Goal: Task Accomplishment & Management: Manage account settings

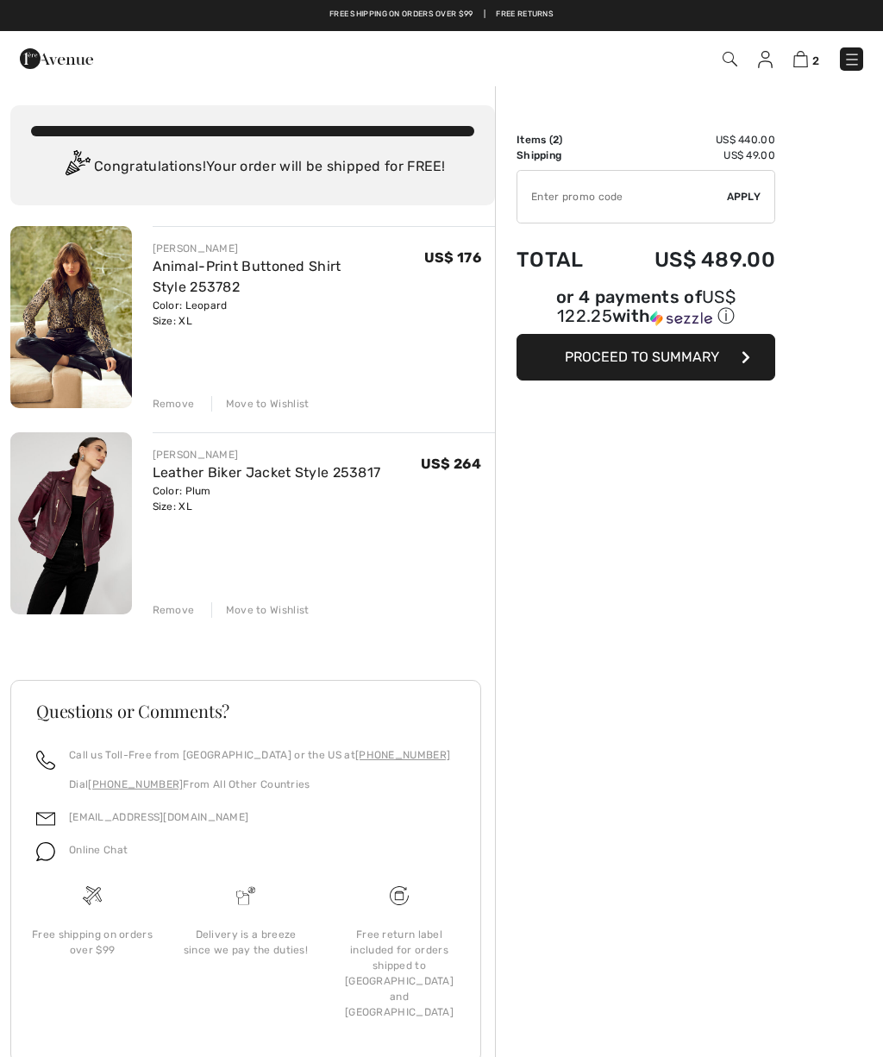
click at [172, 612] on div "Remove" at bounding box center [174, 610] width 42 height 16
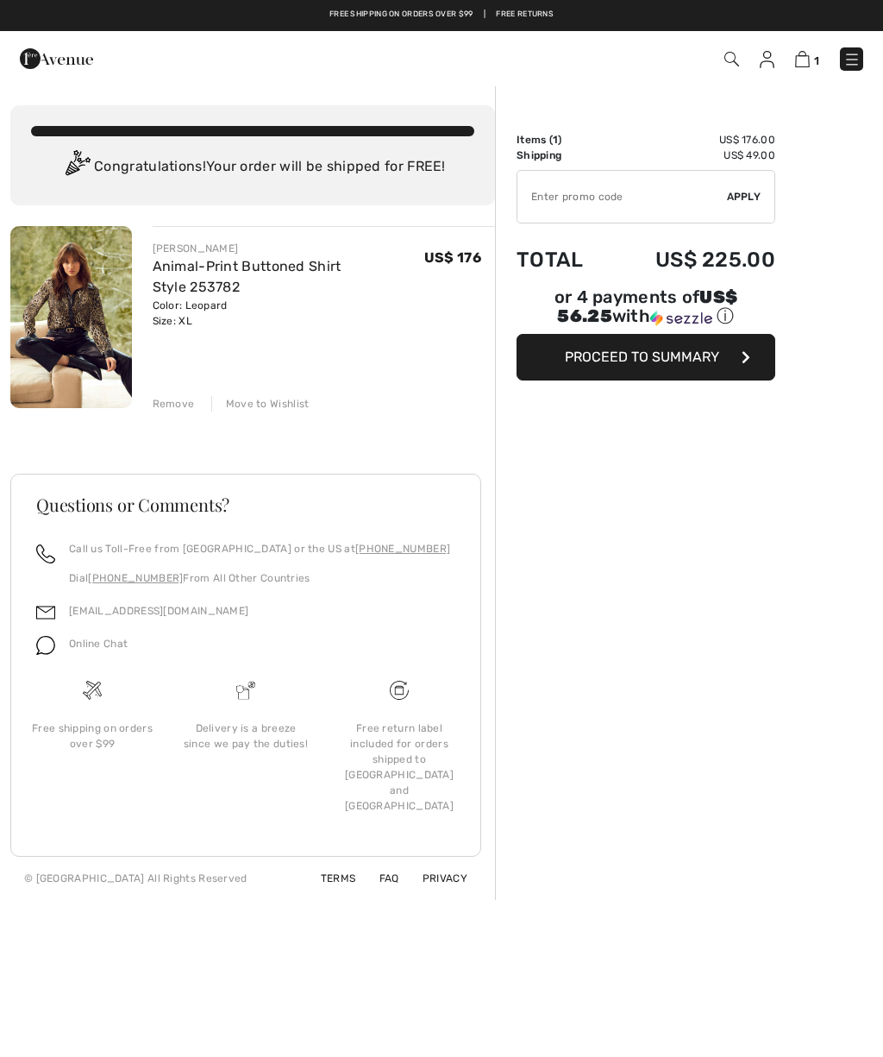
click at [177, 398] on div "Remove" at bounding box center [174, 404] width 42 height 16
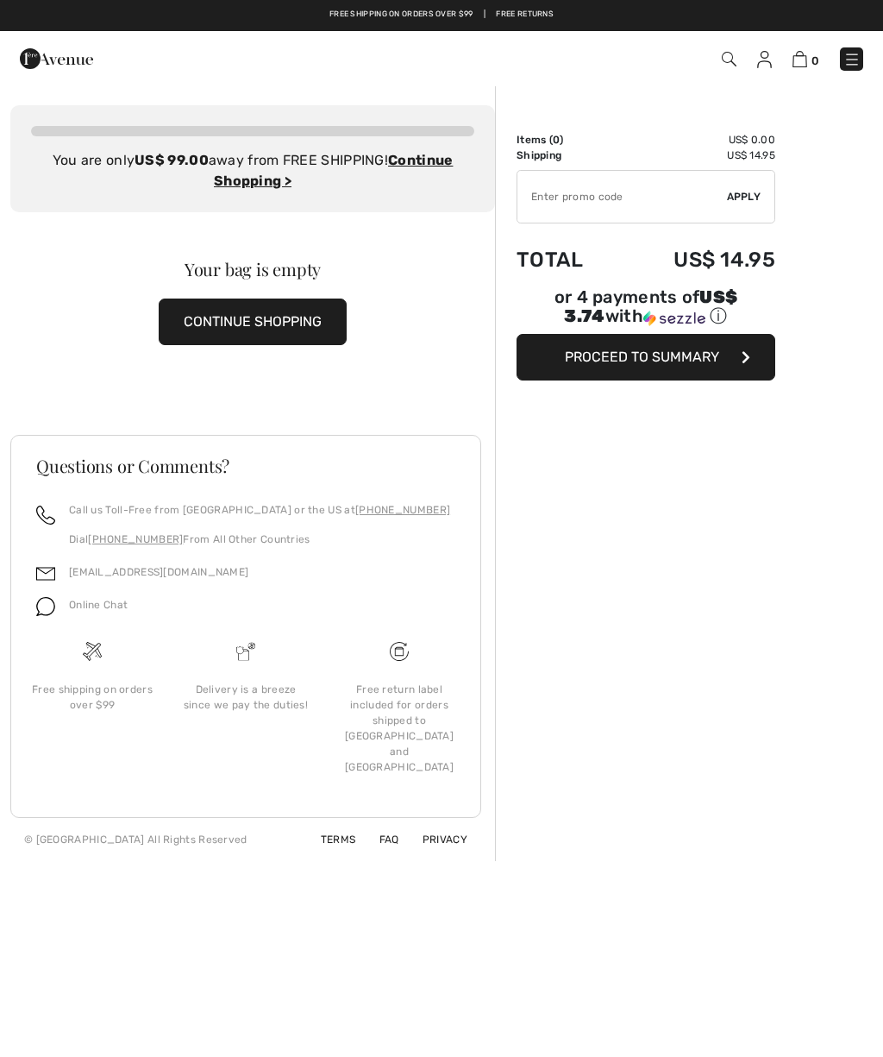
click at [851, 61] on img at bounding box center [852, 59] width 17 height 17
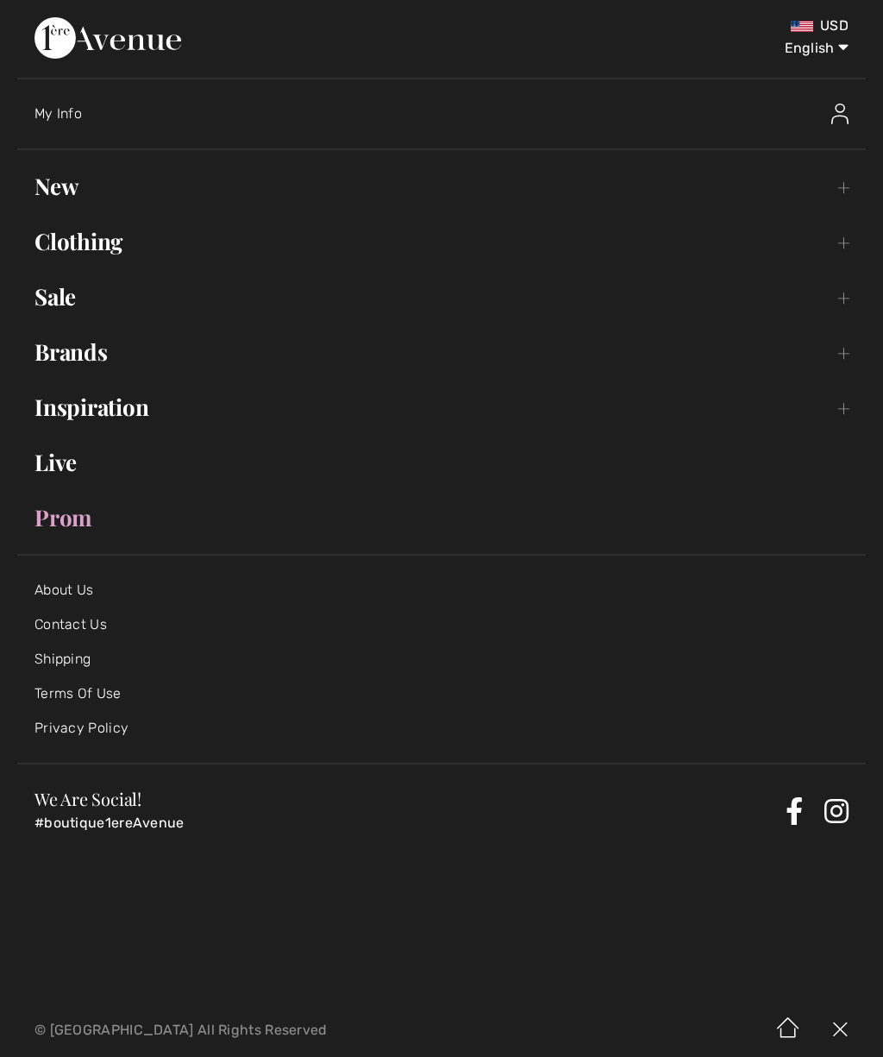
click at [64, 478] on link "Live" at bounding box center [441, 462] width 849 height 38
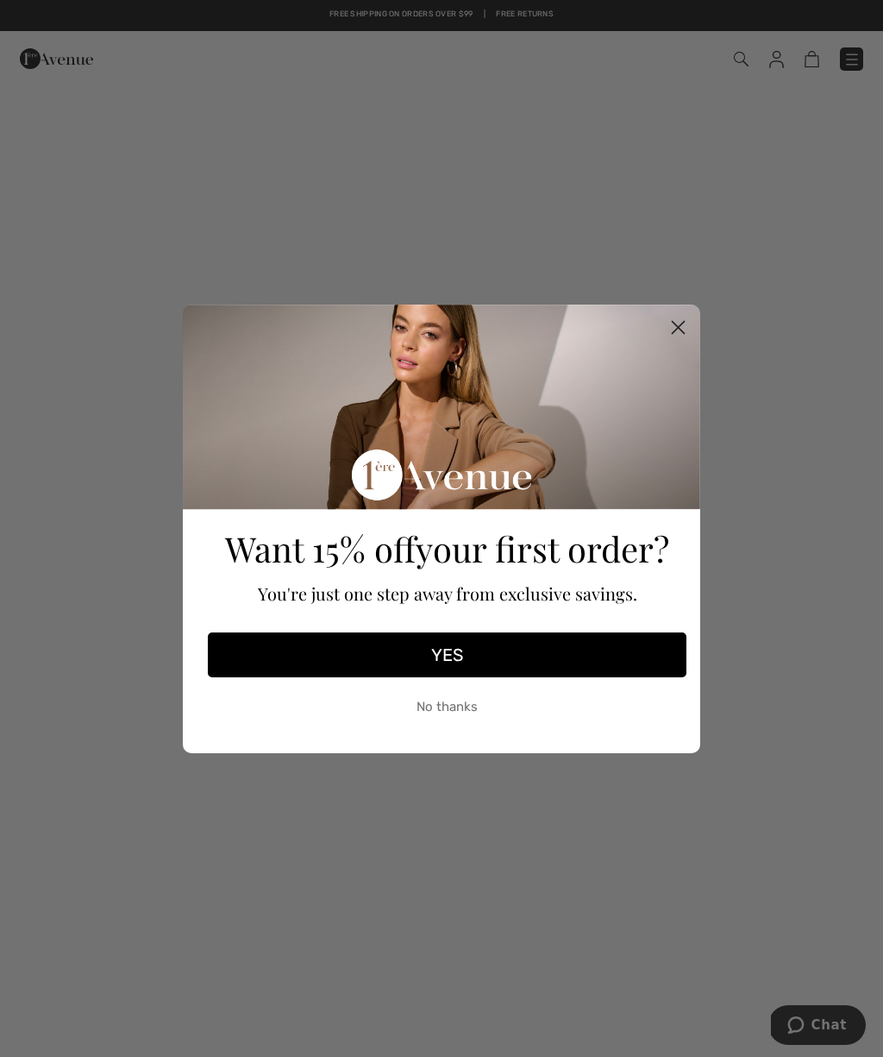
click at [668, 330] on circle "Close dialog" at bounding box center [678, 326] width 28 height 28
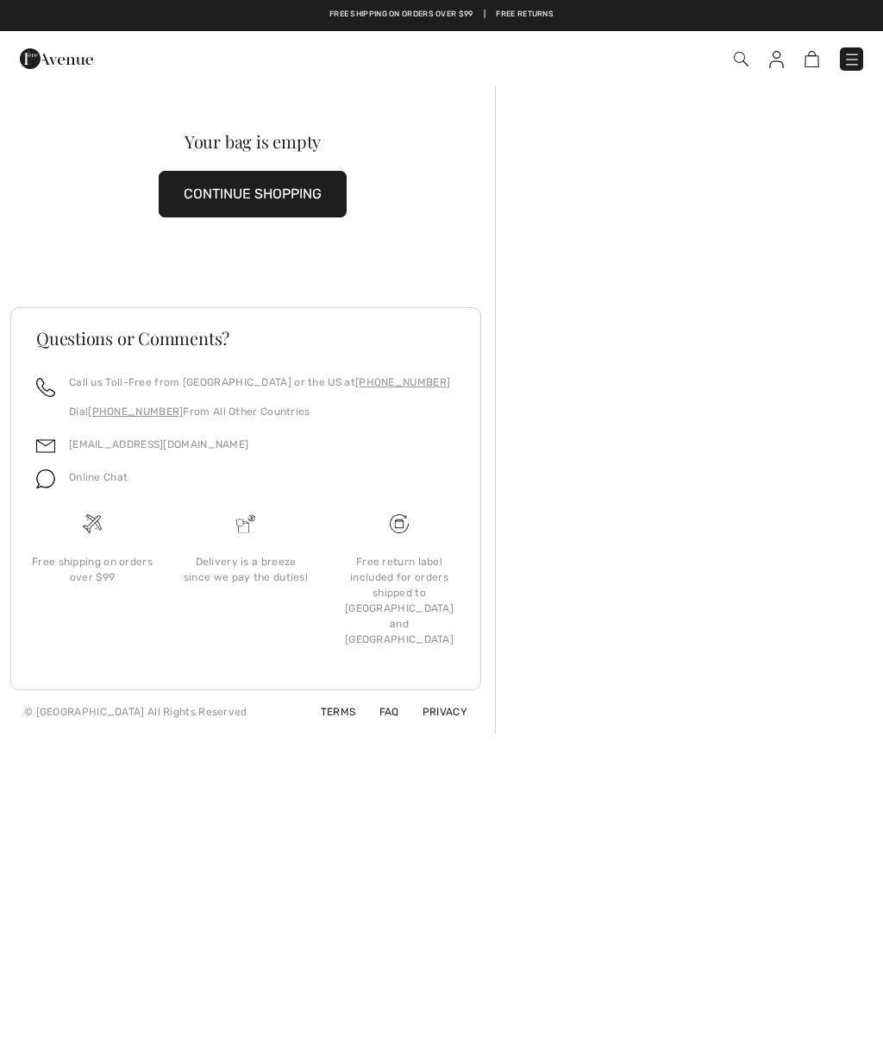
click at [54, 53] on img at bounding box center [56, 58] width 73 height 35
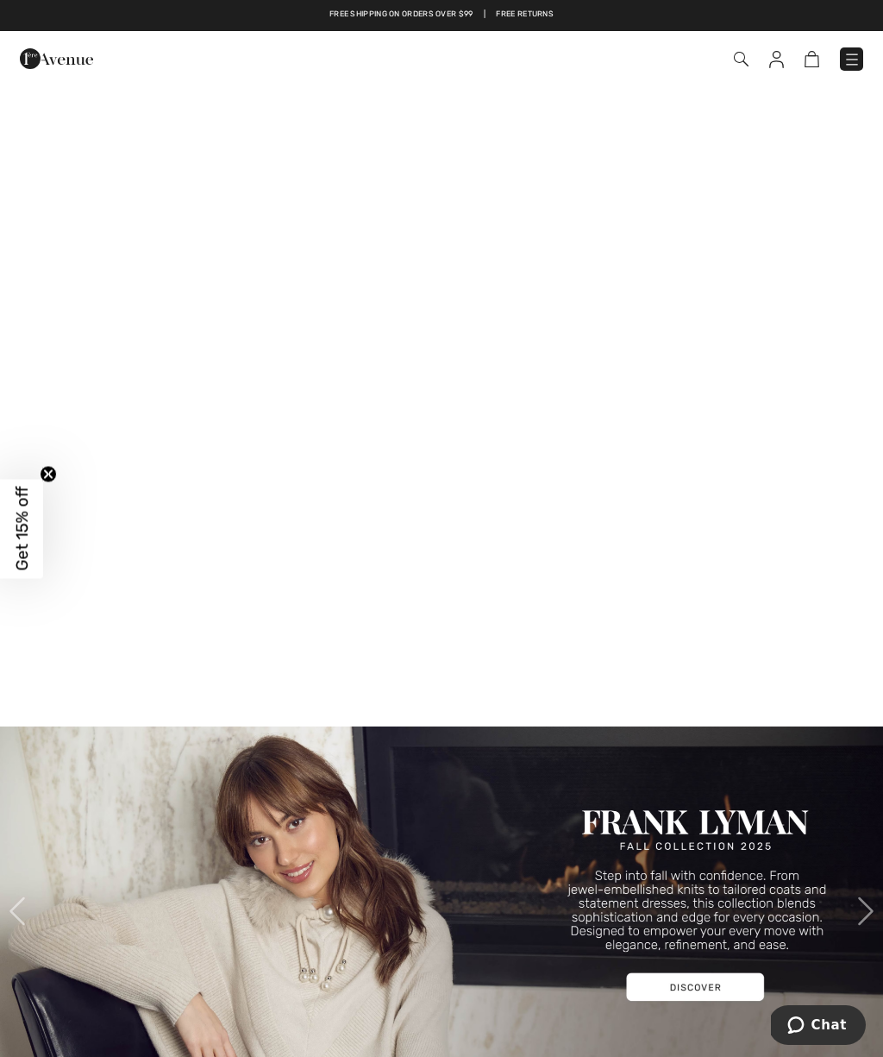
scroll to position [784, 0]
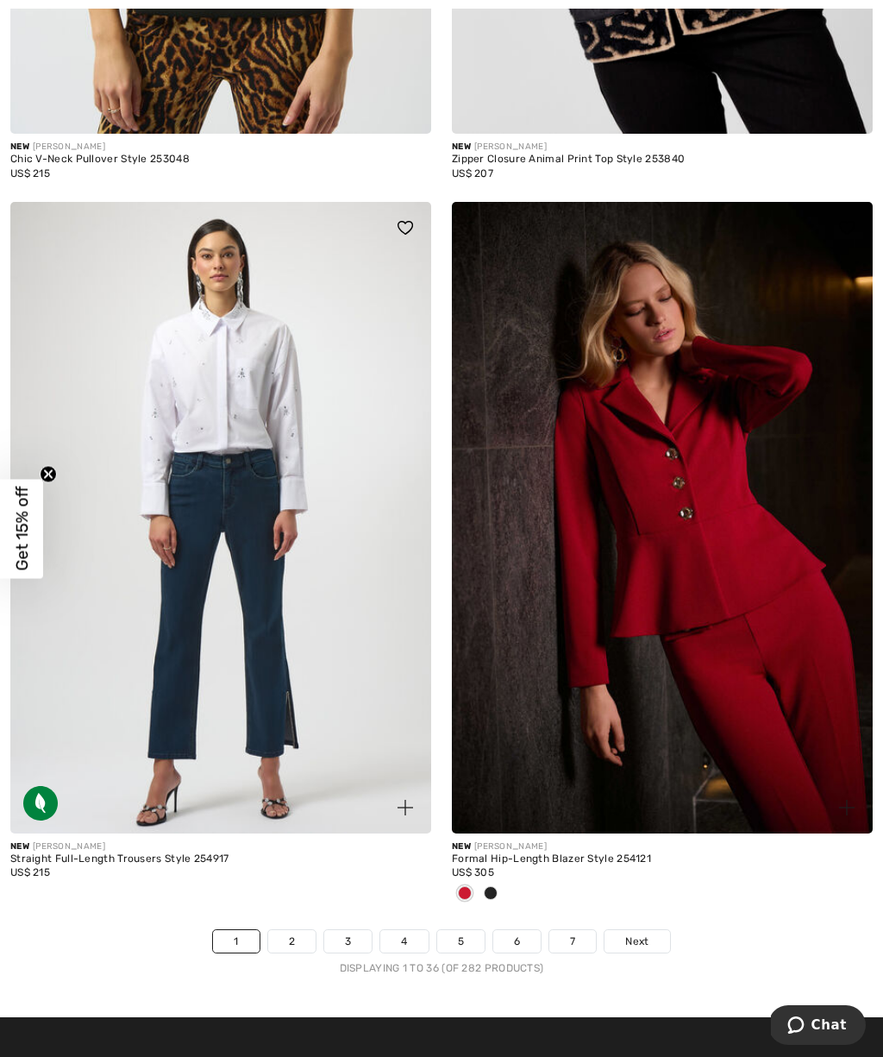
scroll to position [12562, 0]
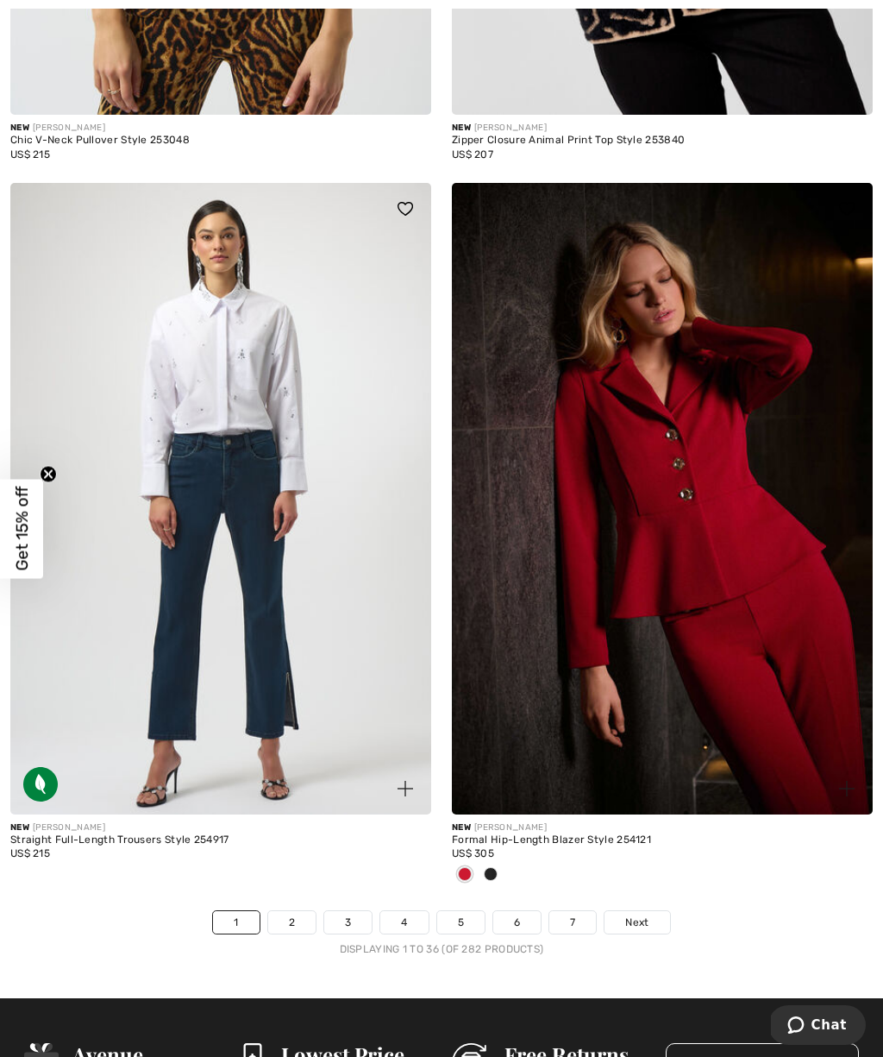
click at [651, 915] on link "Next" at bounding box center [637, 922] width 65 height 22
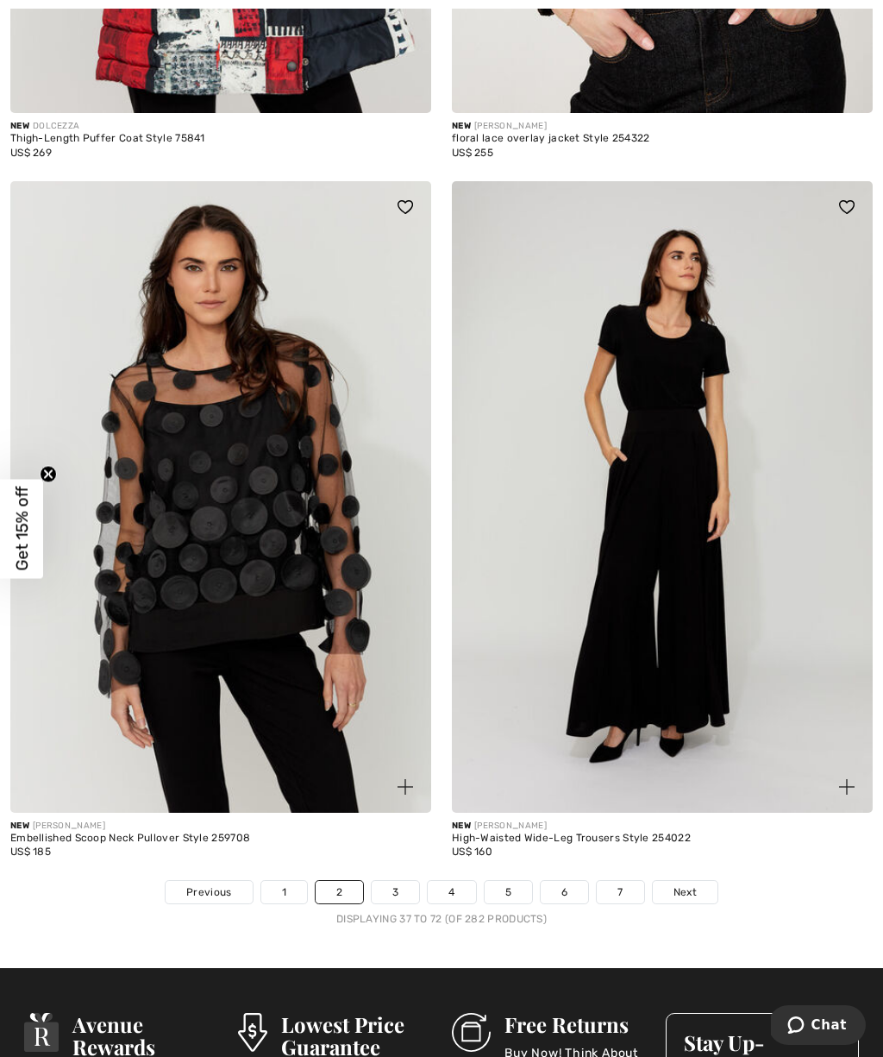
scroll to position [12524, 0]
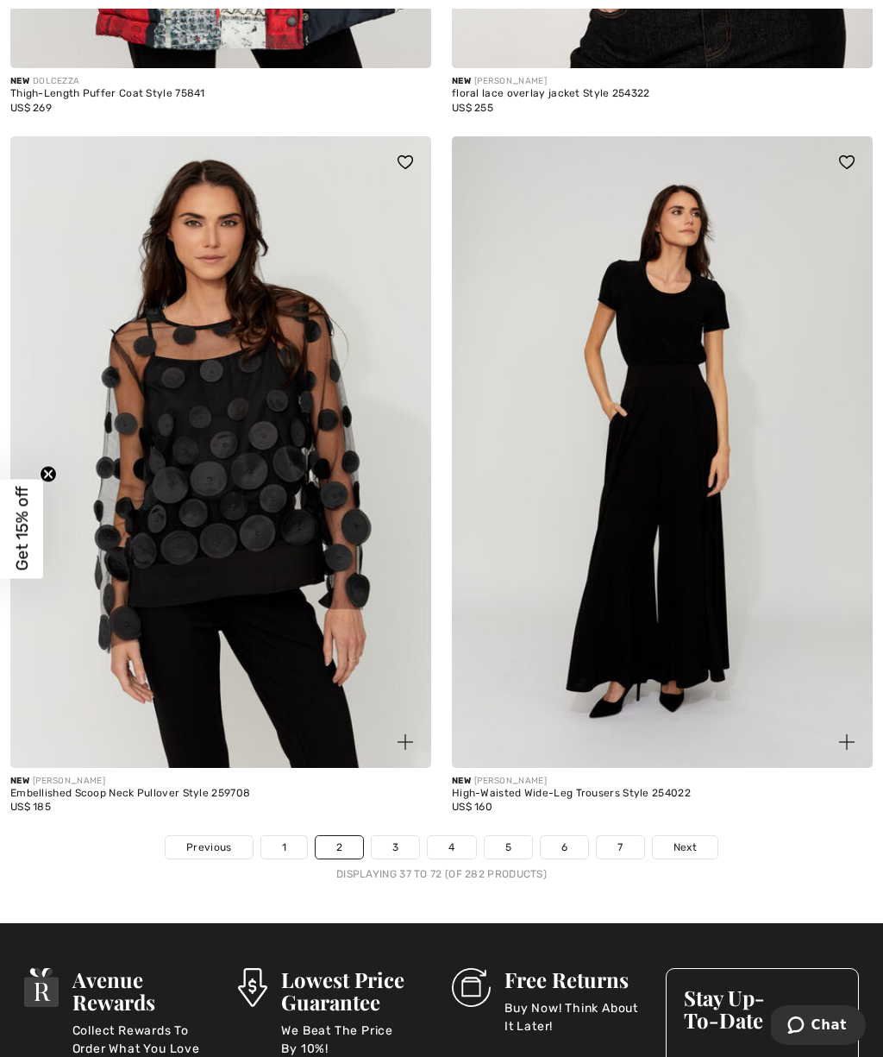
click at [697, 836] on link "Next" at bounding box center [685, 847] width 65 height 22
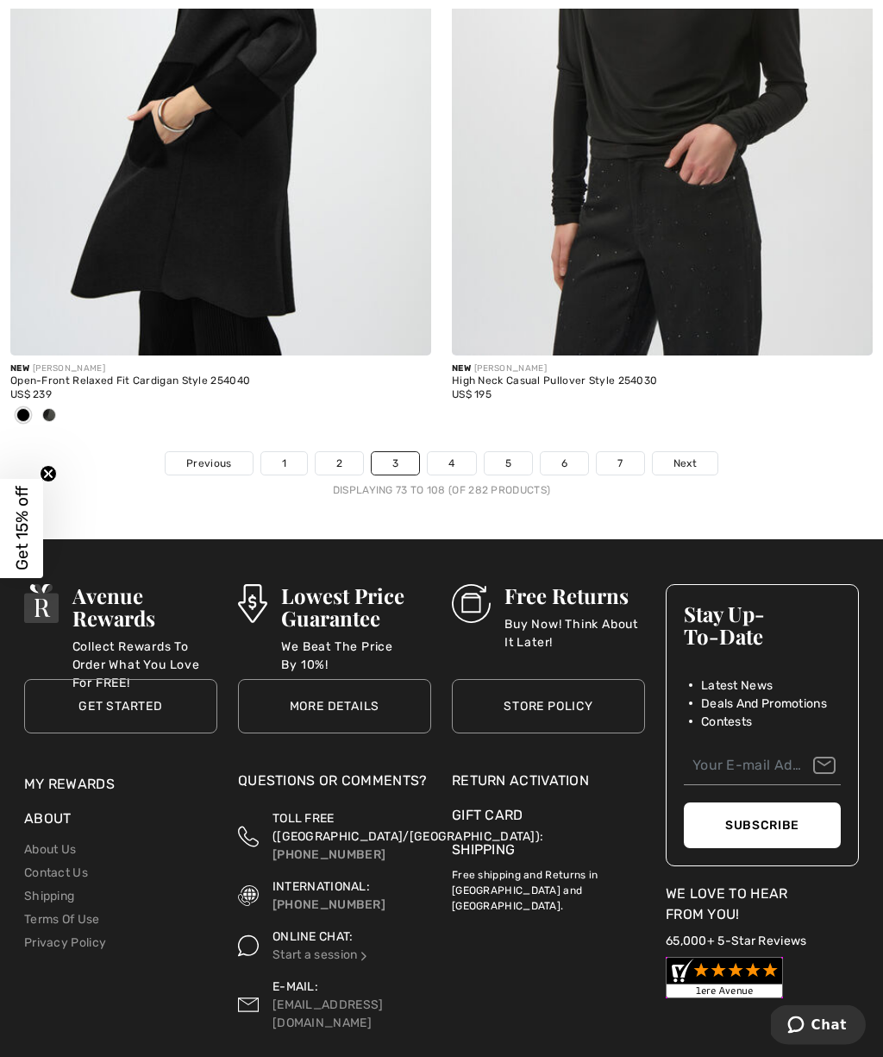
scroll to position [12977, 0]
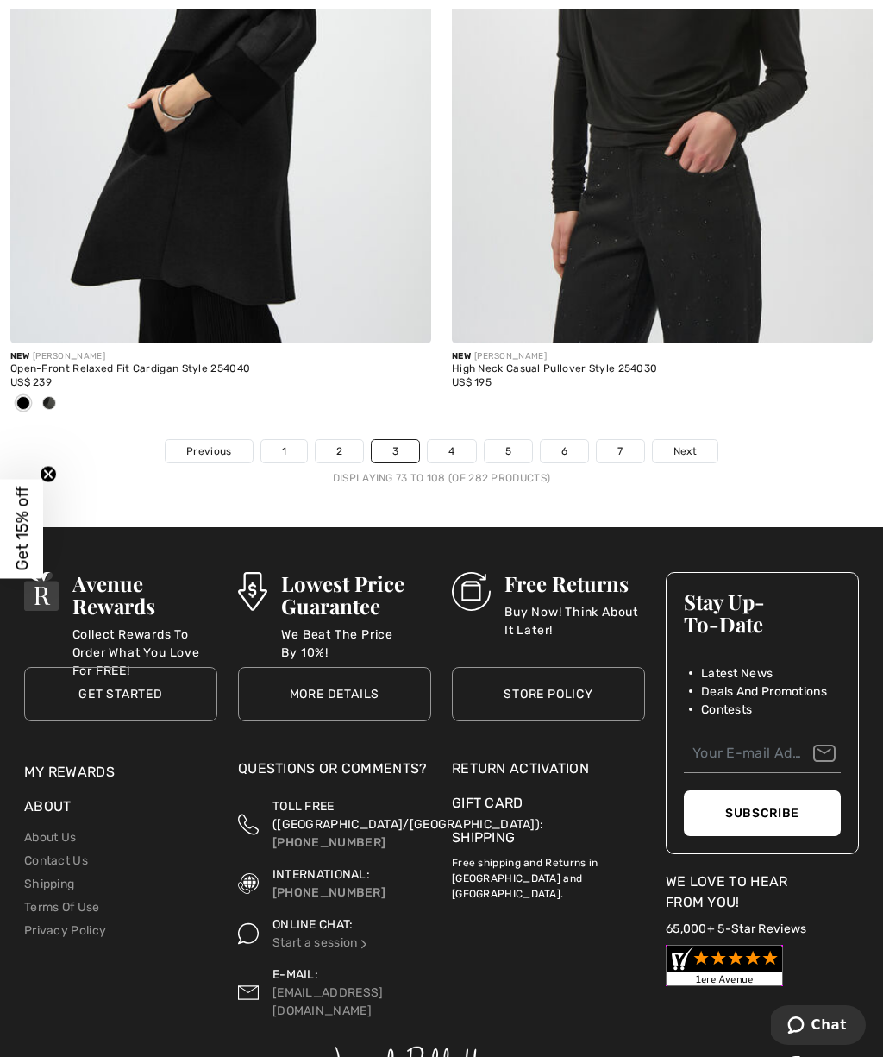
click at [695, 444] on span "Next" at bounding box center [685, 451] width 23 height 16
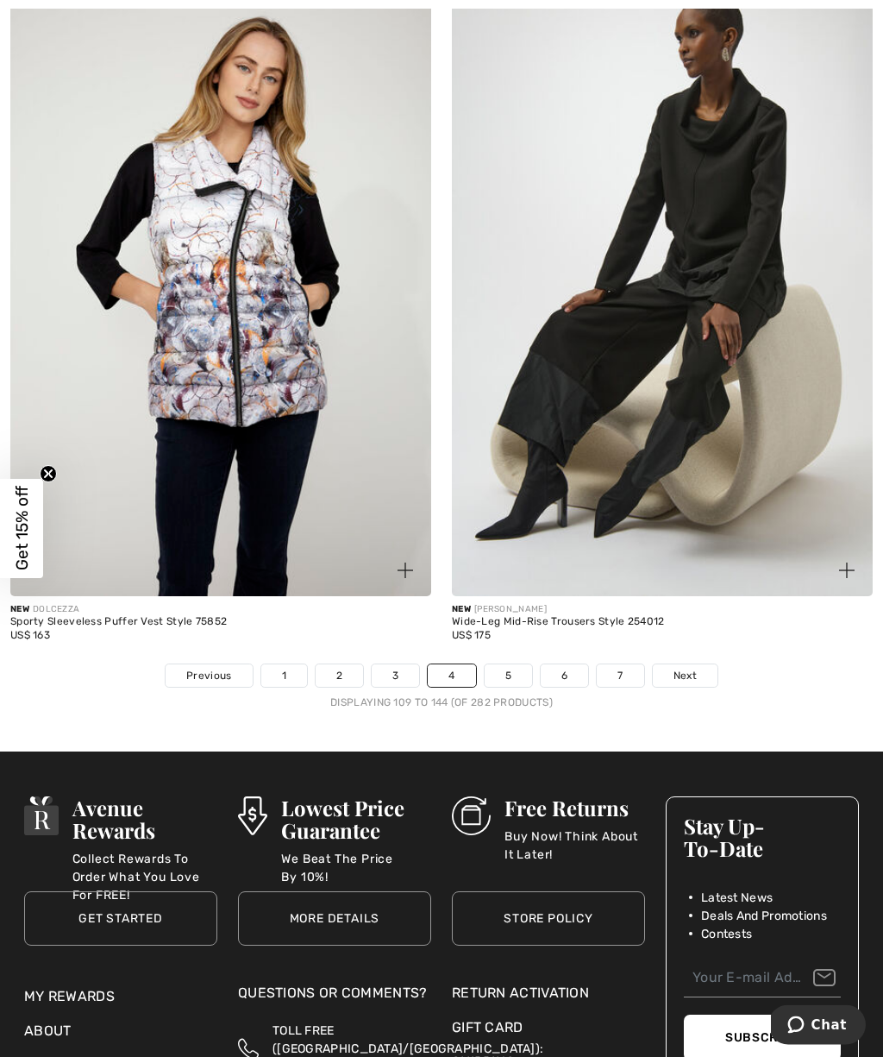
scroll to position [12907, 0]
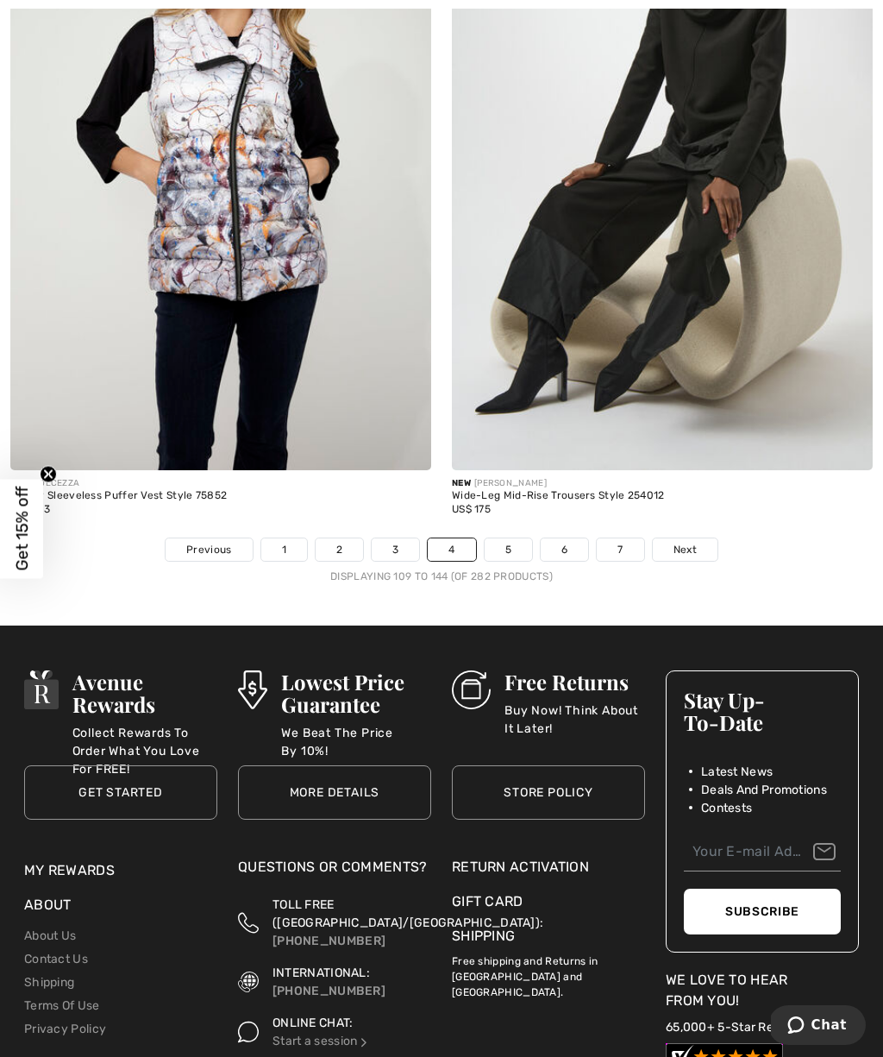
click at [697, 538] on link "Next" at bounding box center [685, 549] width 65 height 22
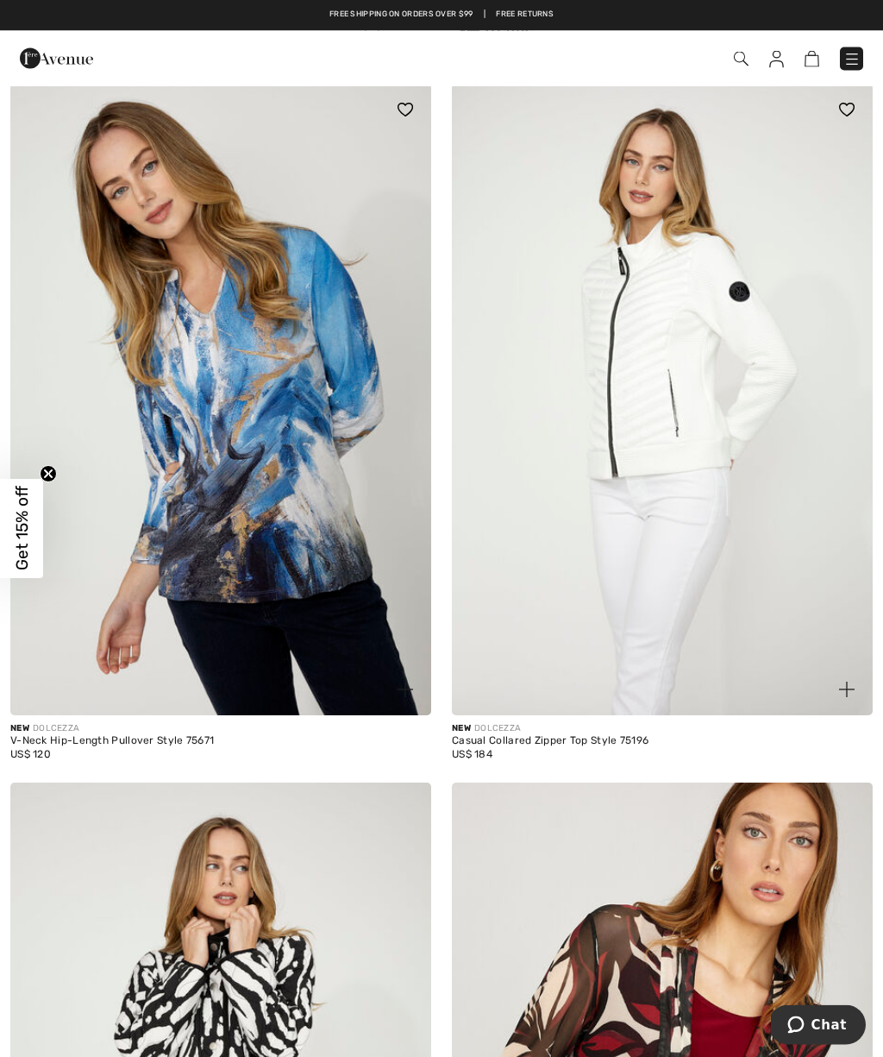
scroll to position [9107, 0]
click at [782, 51] on img at bounding box center [777, 59] width 15 height 17
click at [770, 68] on link at bounding box center [777, 58] width 15 height 21
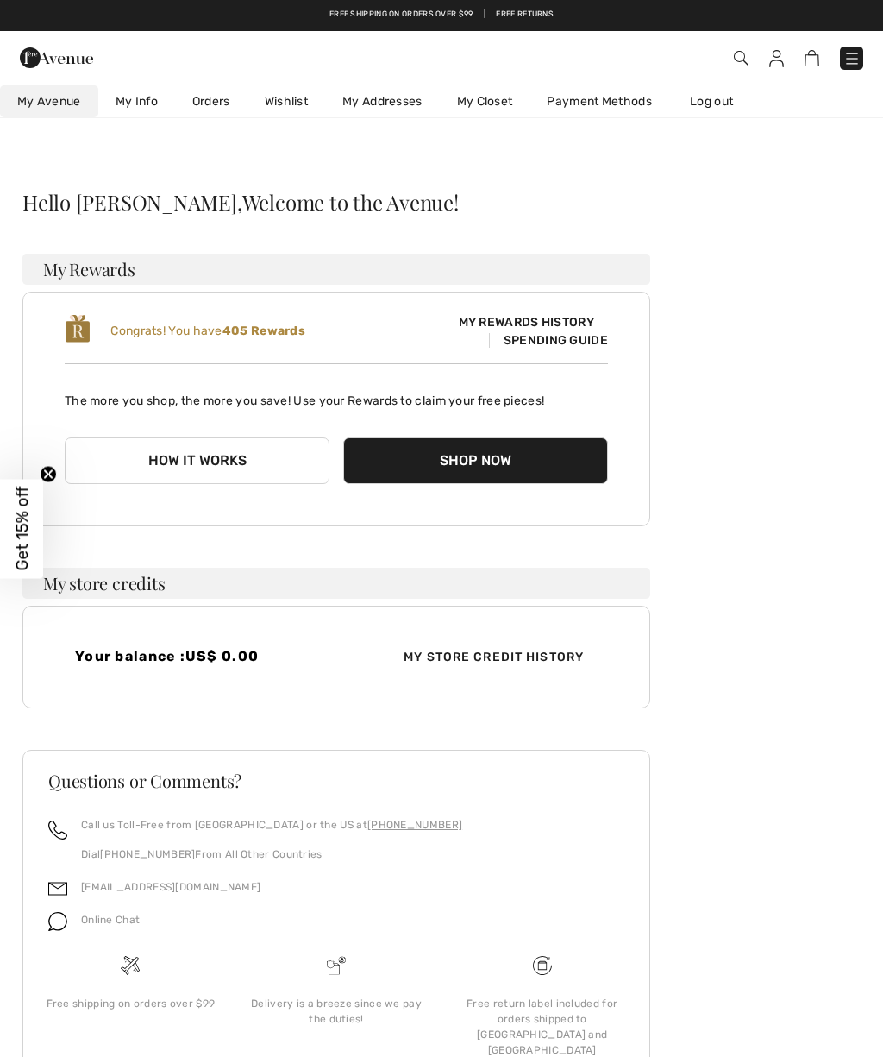
click at [210, 111] on link "Orders" at bounding box center [211, 101] width 72 height 32
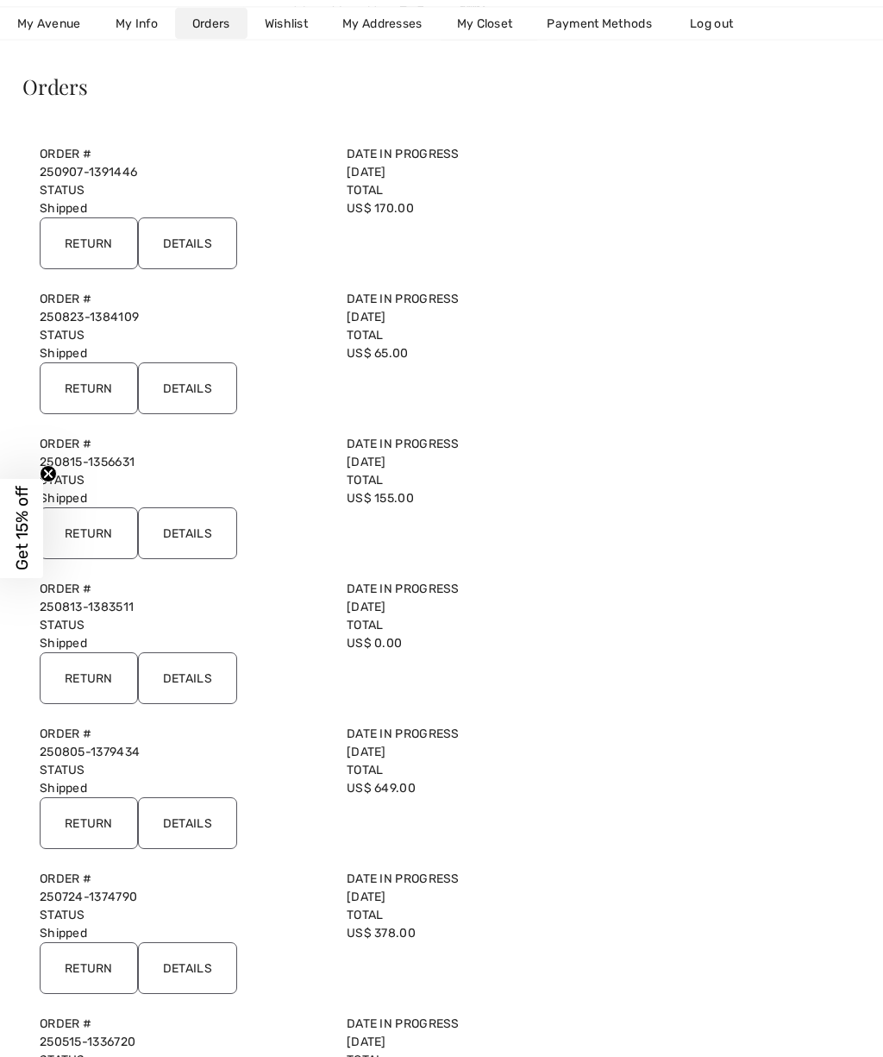
scroll to position [116, 0]
click at [192, 669] on input "Details" at bounding box center [187, 678] width 99 height 52
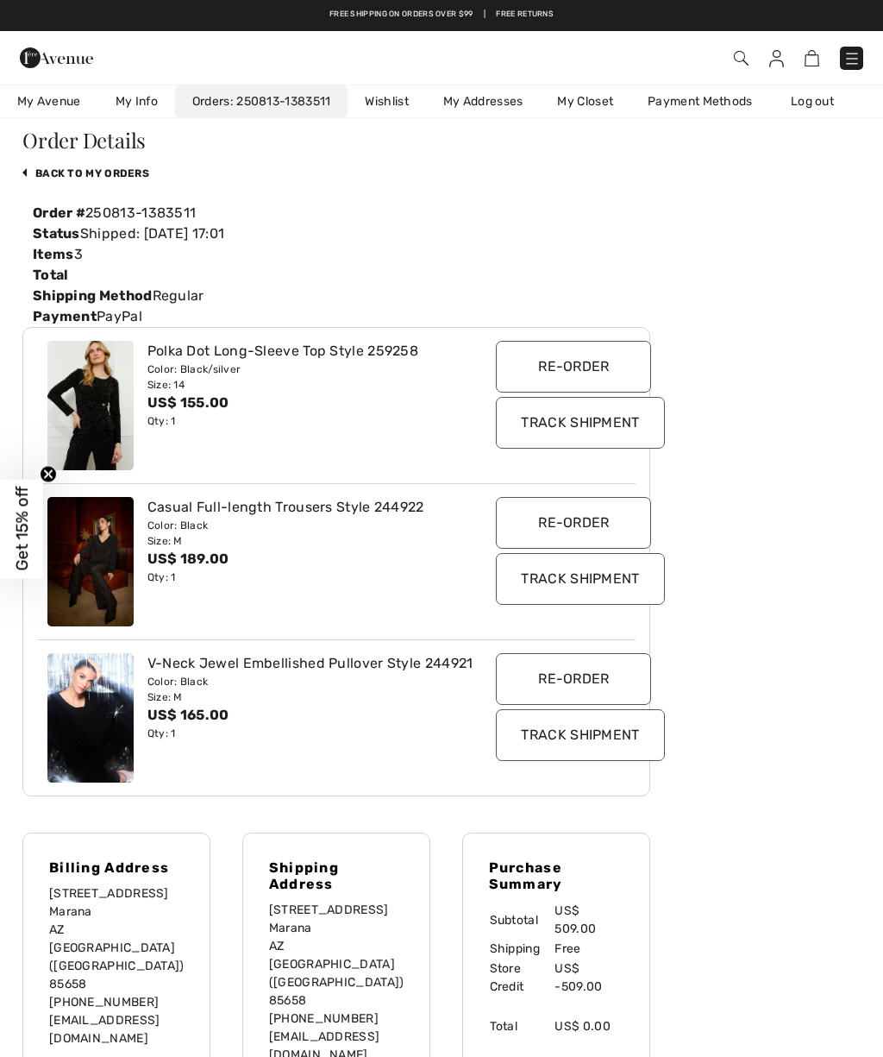
scroll to position [0, 0]
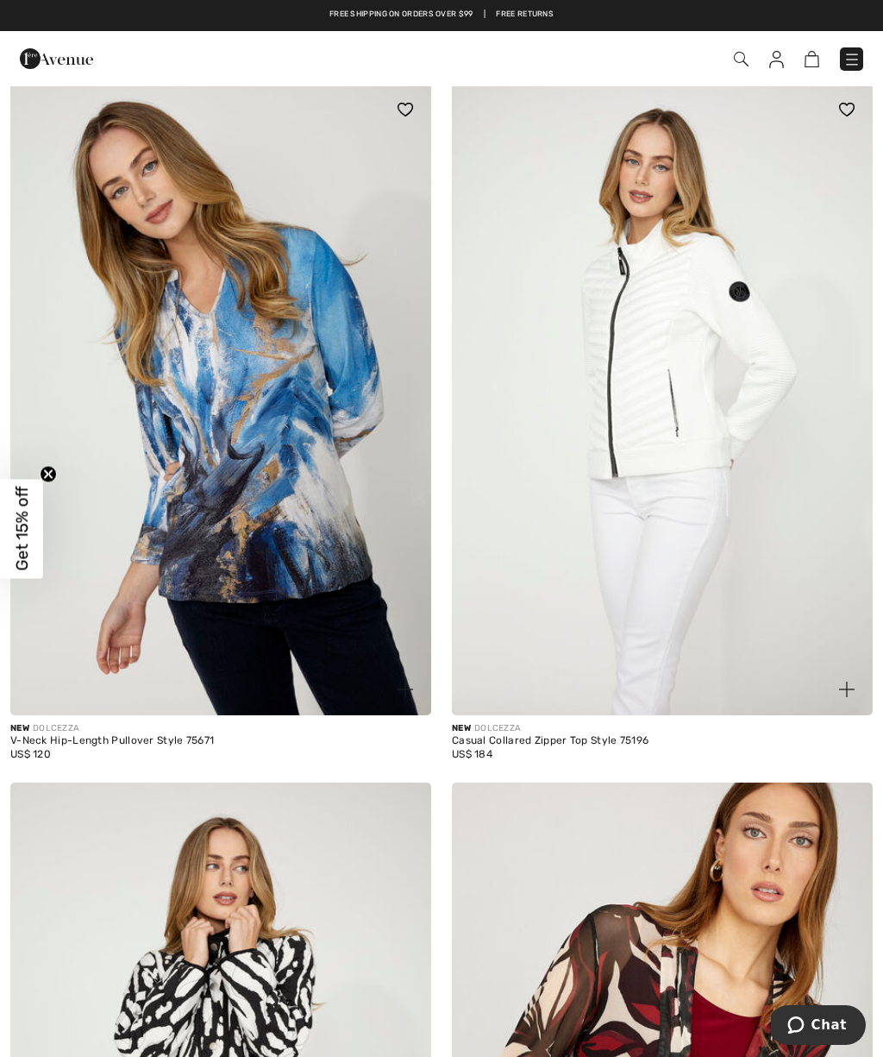
click at [775, 72] on div "Checkout" at bounding box center [622, 58] width 507 height 35
click at [781, 63] on img at bounding box center [777, 59] width 15 height 17
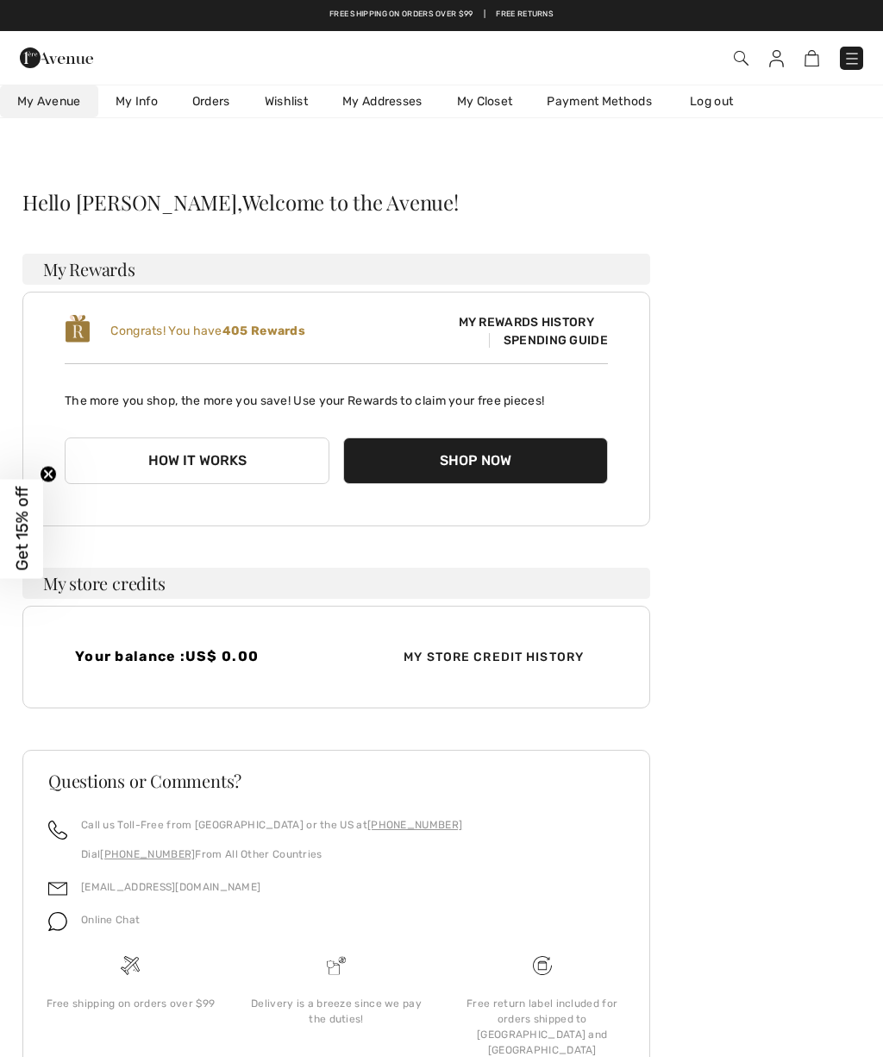
click at [223, 111] on link "Orders" at bounding box center [211, 101] width 72 height 32
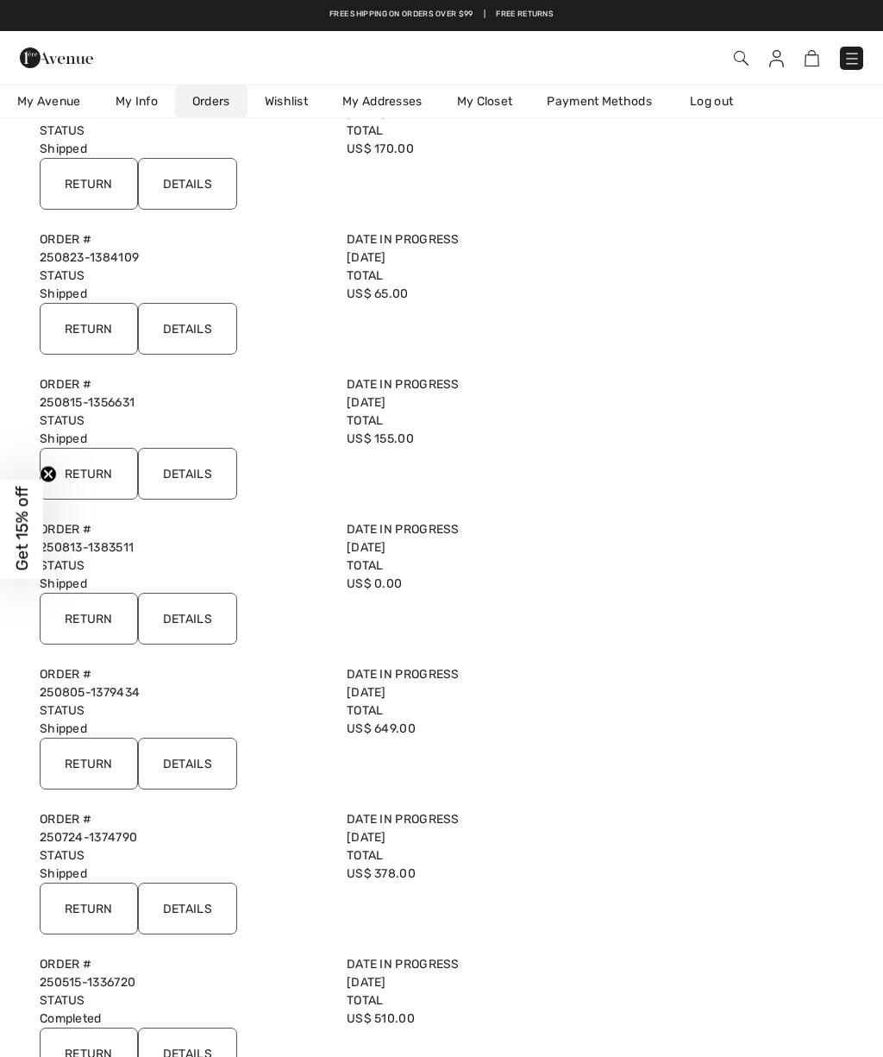
scroll to position [174, 0]
click at [214, 765] on input "Details" at bounding box center [187, 765] width 99 height 52
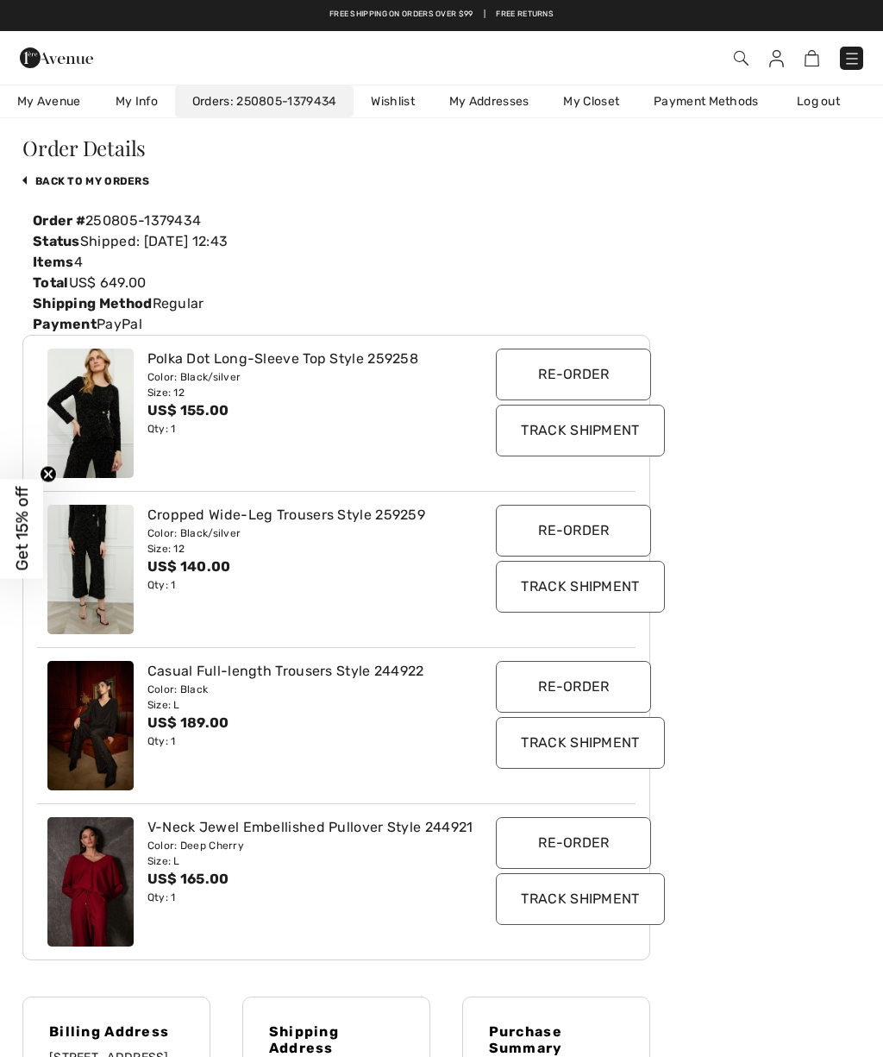
scroll to position [0, 0]
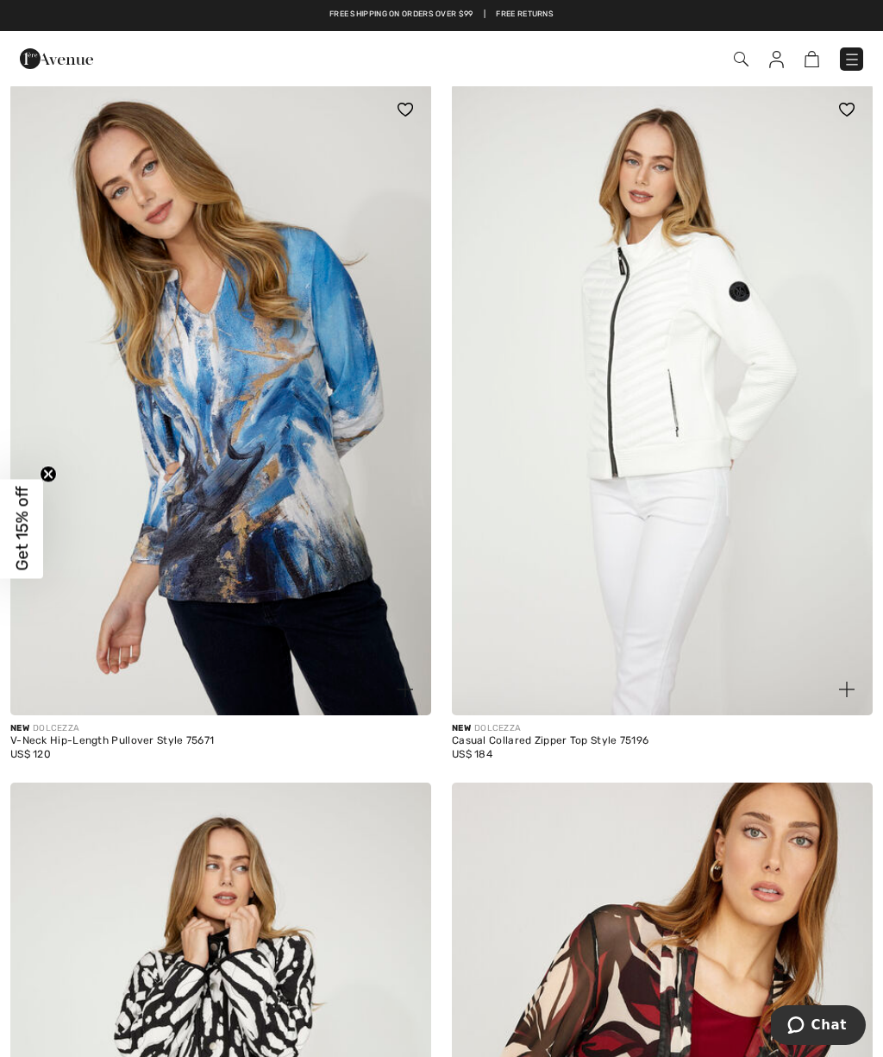
click at [783, 54] on img at bounding box center [777, 59] width 15 height 17
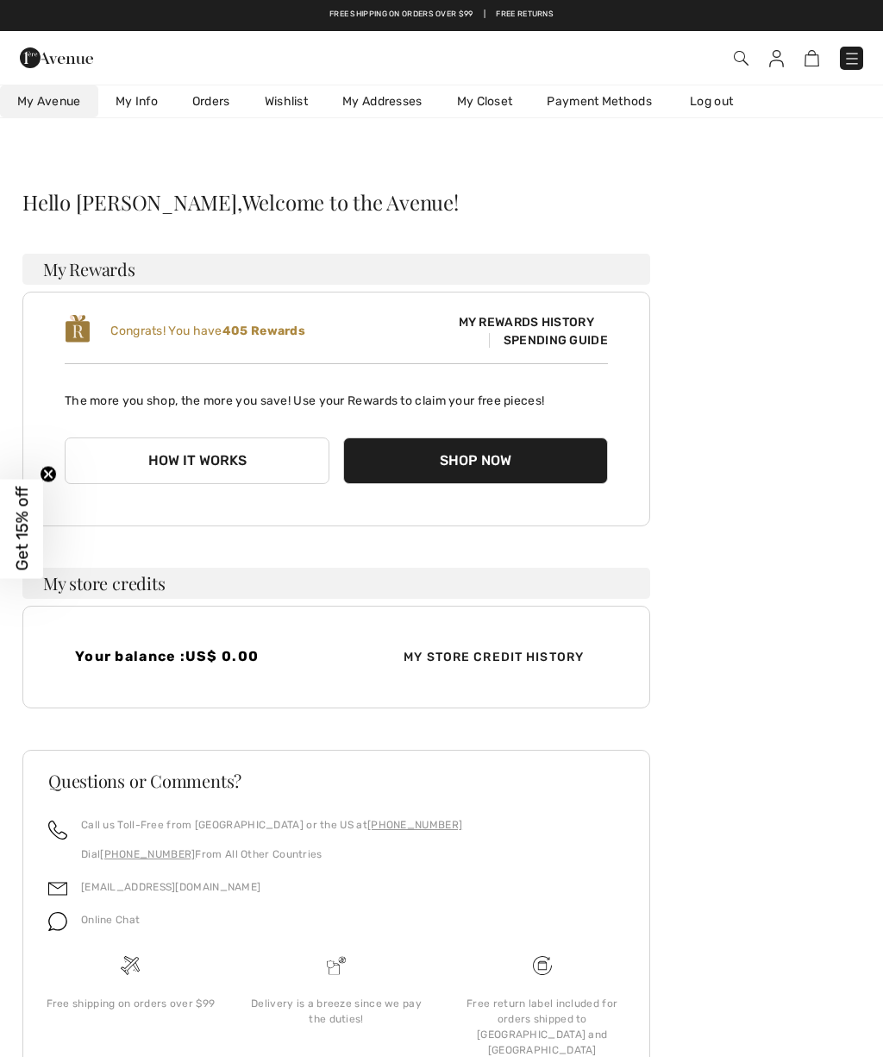
click at [222, 94] on link "Orders" at bounding box center [211, 101] width 72 height 32
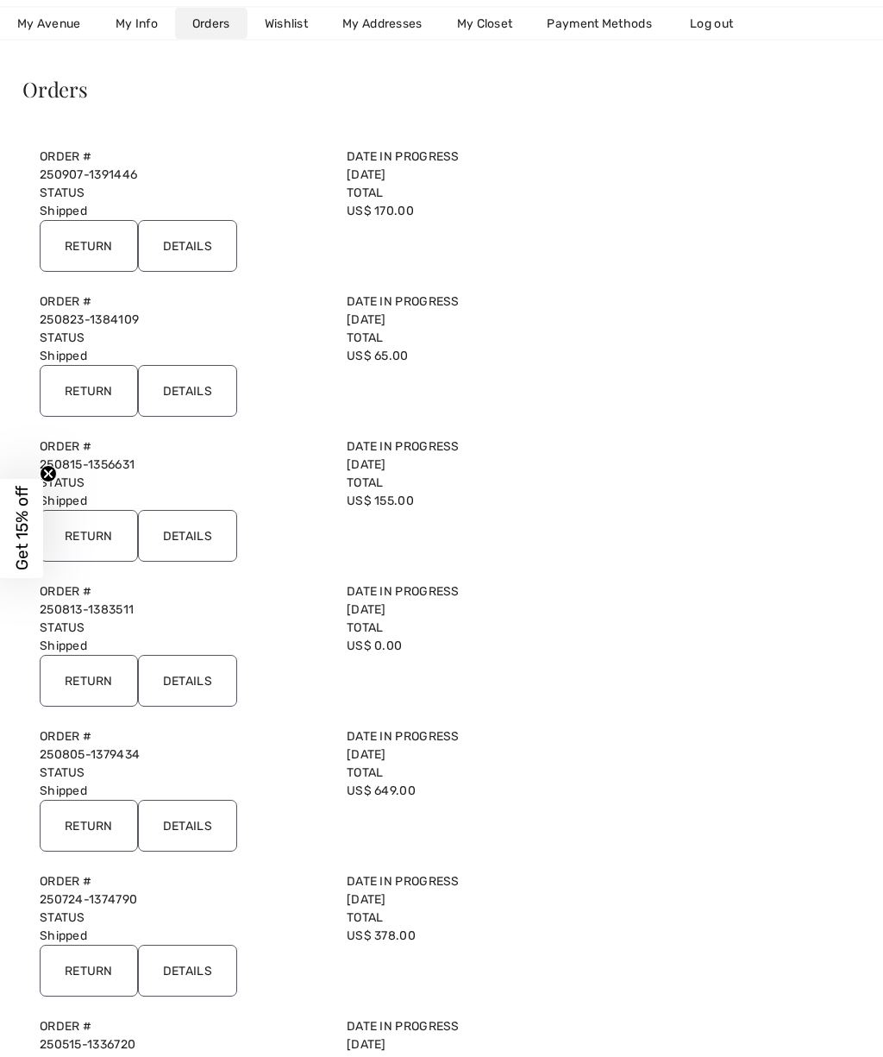
scroll to position [134, 0]
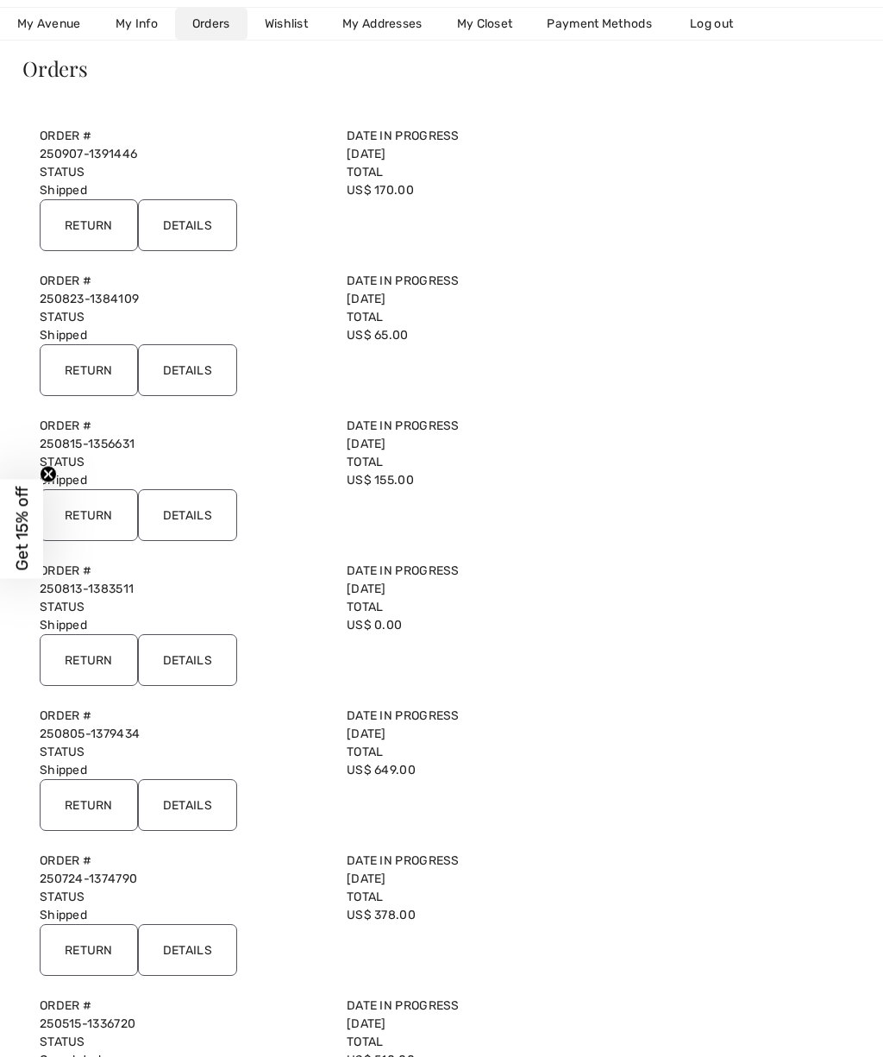
click at [204, 510] on input "Details" at bounding box center [187, 515] width 99 height 52
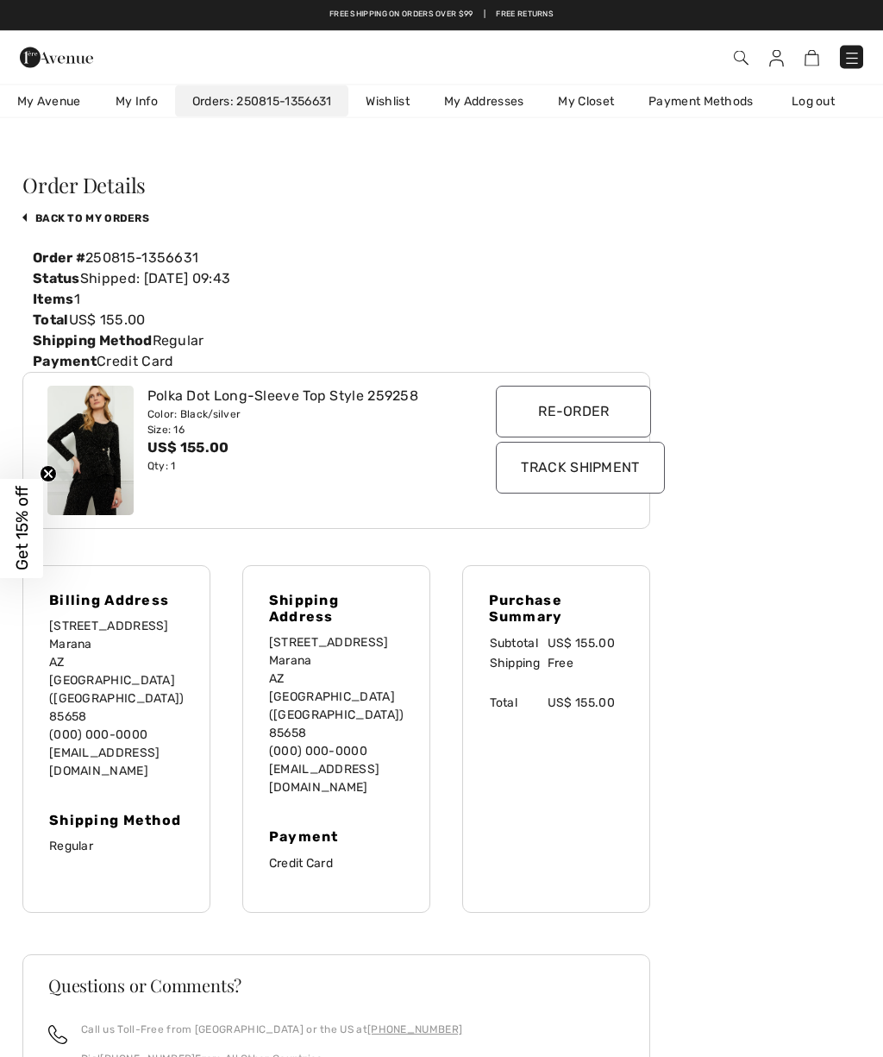
scroll to position [0, 0]
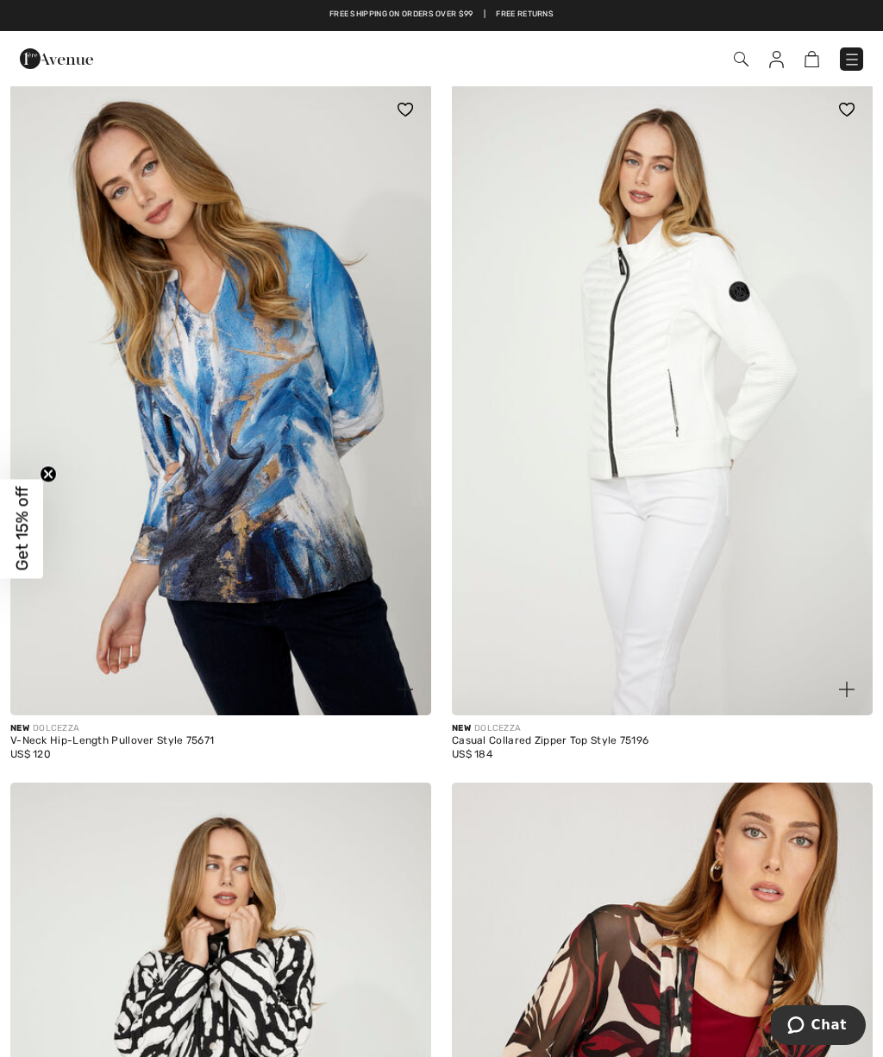
click at [782, 48] on link at bounding box center [777, 58] width 15 height 21
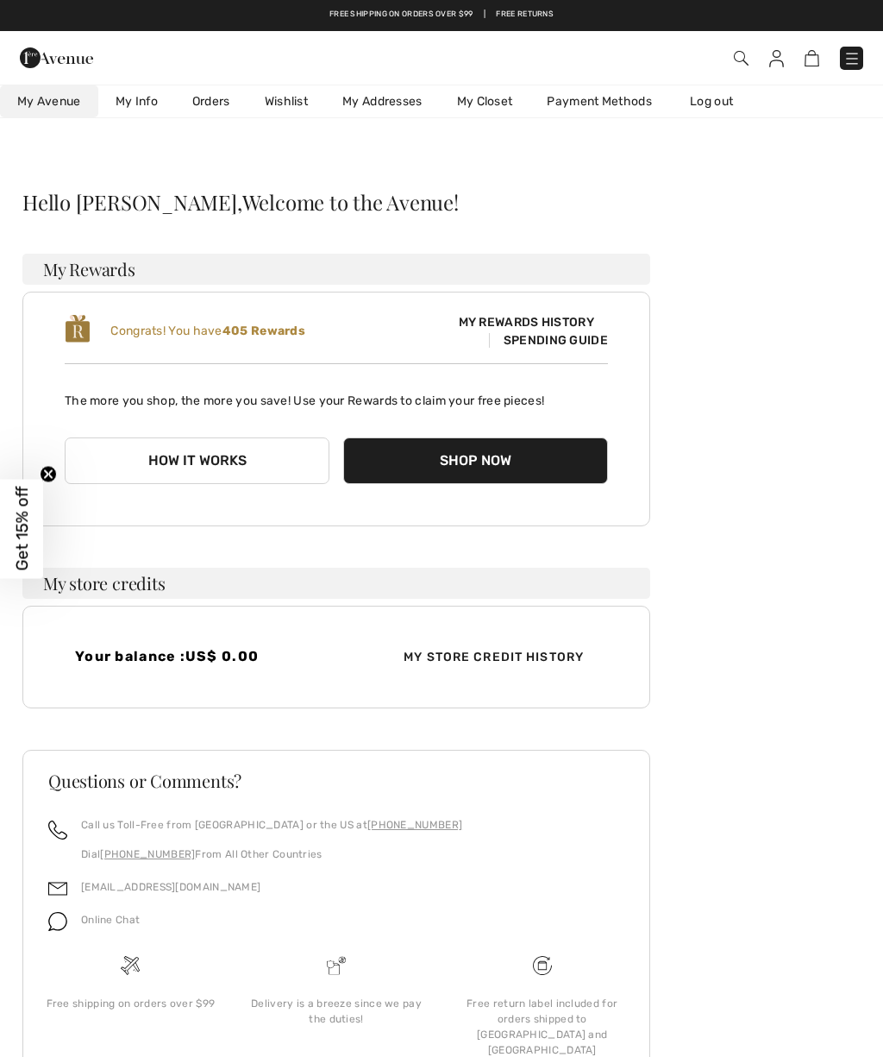
click at [209, 100] on link "Orders" at bounding box center [211, 101] width 72 height 32
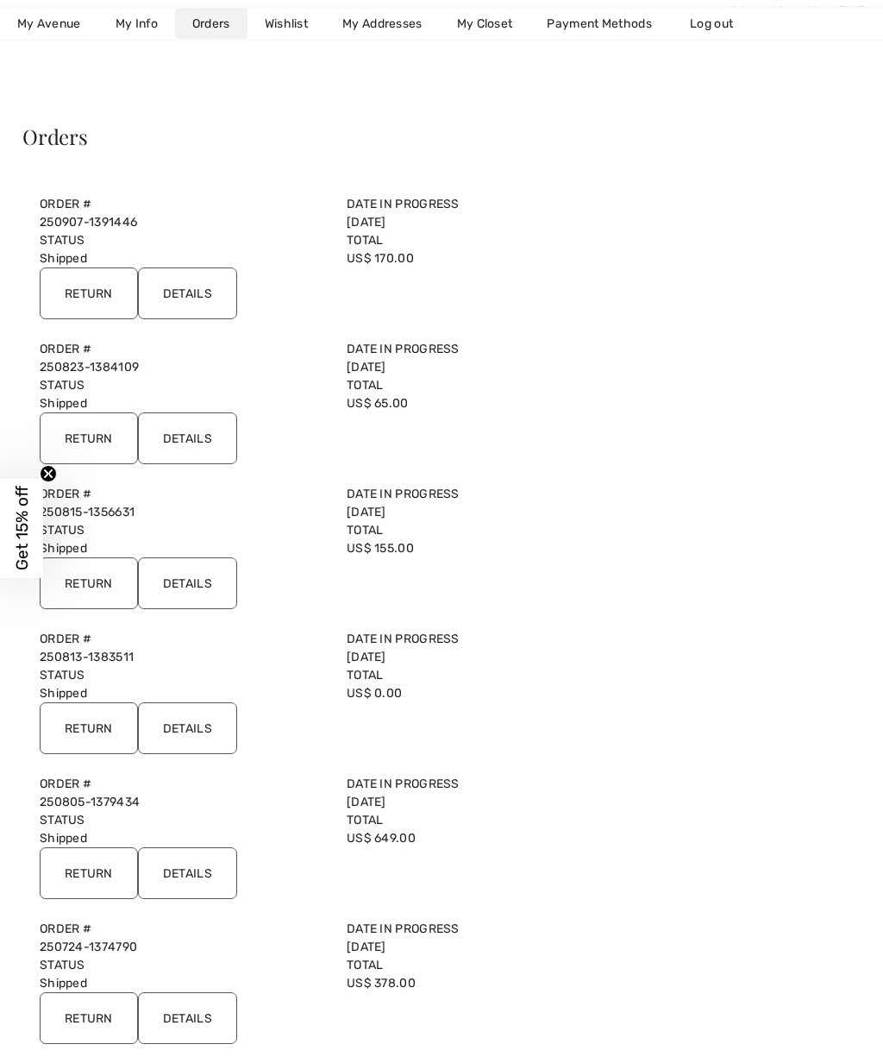
scroll to position [66, 0]
click at [195, 440] on input "Details" at bounding box center [187, 438] width 99 height 52
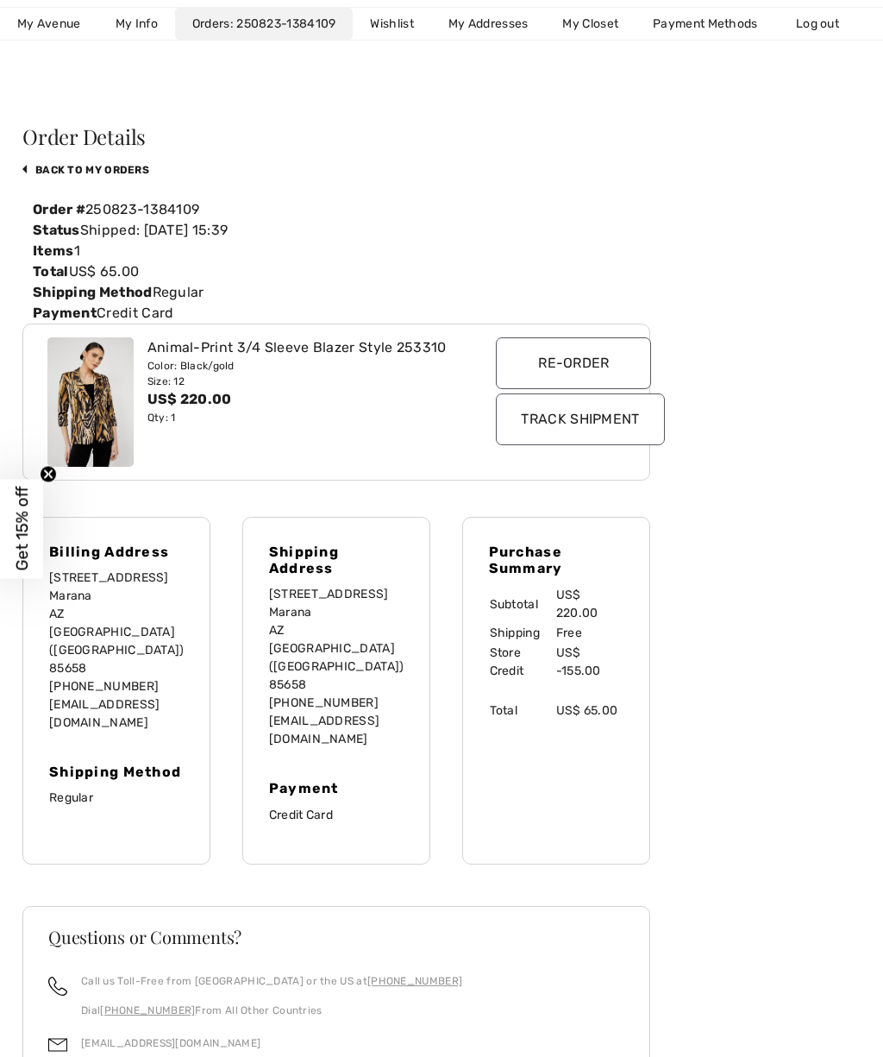
click at [571, 343] on input "Re-order" at bounding box center [573, 363] width 155 height 52
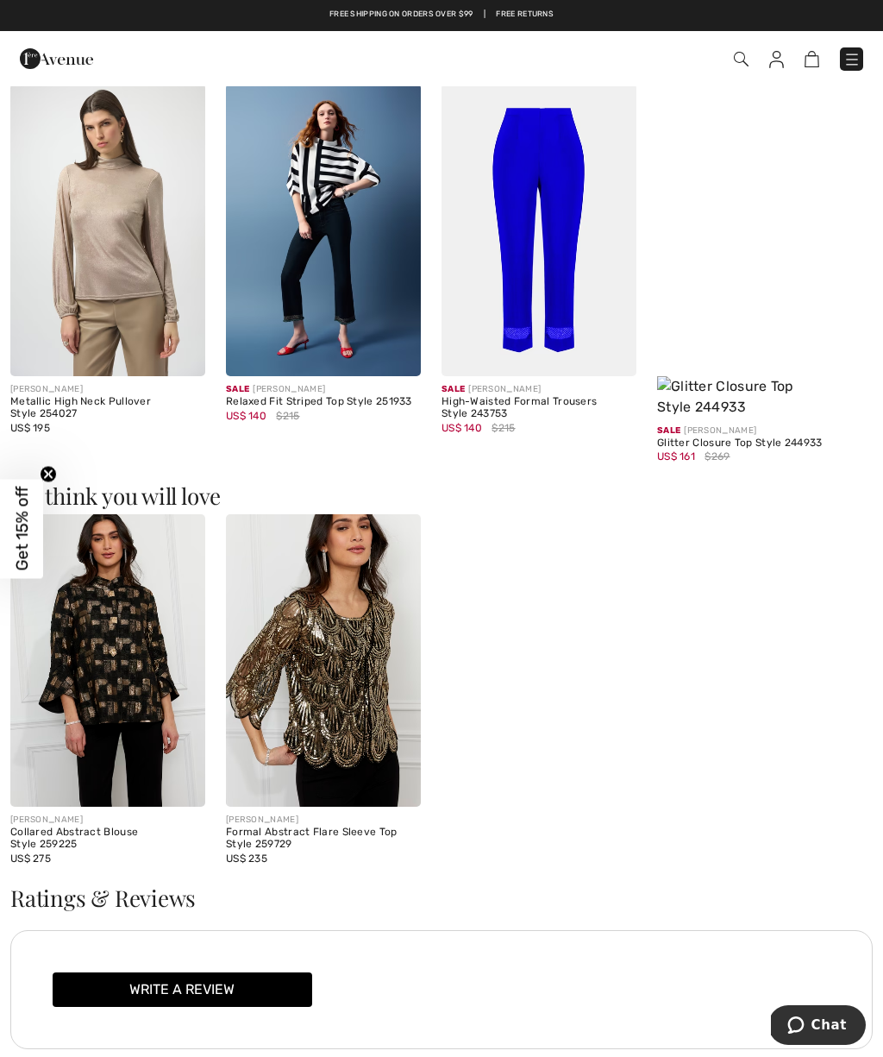
scroll to position [1127, 0]
